Goal: Transaction & Acquisition: Purchase product/service

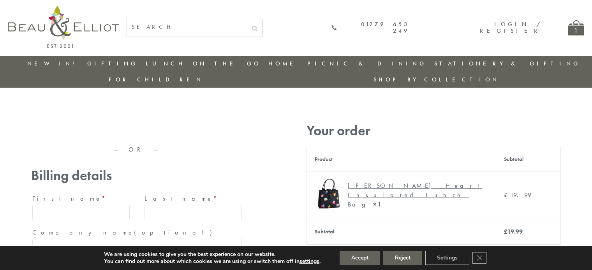
type input "[EMAIL_ADDRESS][DOMAIN_NAME]"
type input "[PERSON_NAME]"
type input "23, [GEOGRAPHIC_DATA], [GEOGRAPHIC_DATA]"
type input "[GEOGRAPHIC_DATA]"
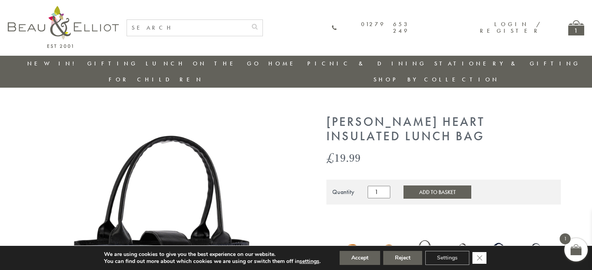
click at [481, 258] on icon "Close GDPR Cookie Banner" at bounding box center [480, 258] width 14 height 12
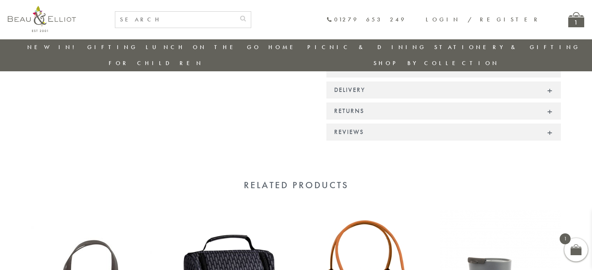
scroll to position [725, 0]
